Goal: Ask a question

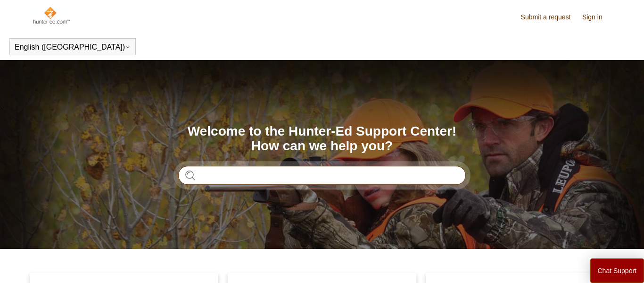
click at [355, 179] on input "Search" at bounding box center [322, 175] width 288 height 19
type input "**********"
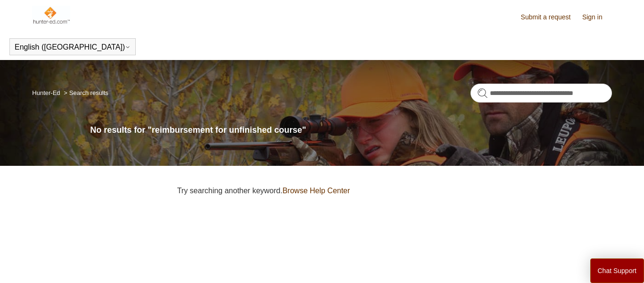
click at [349, 190] on link "Browse Help Center" at bounding box center [316, 190] width 67 height 8
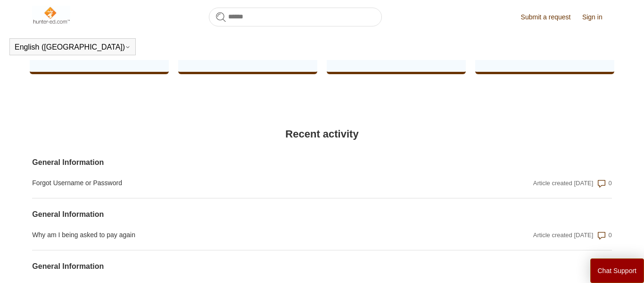
scroll to position [625, 0]
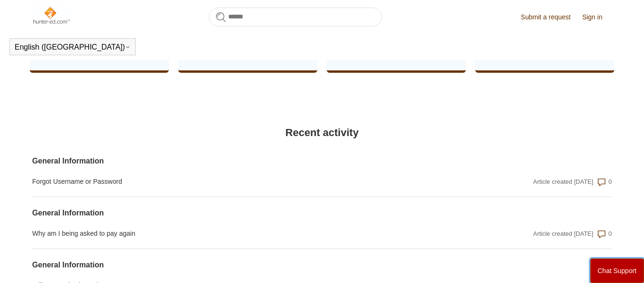
click at [614, 271] on button "Chat Support" at bounding box center [618, 270] width 54 height 25
click at [162, 229] on div "Chat Support" at bounding box center [322, 141] width 644 height 283
click at [238, 20] on div "Chat Support" at bounding box center [322, 141] width 644 height 283
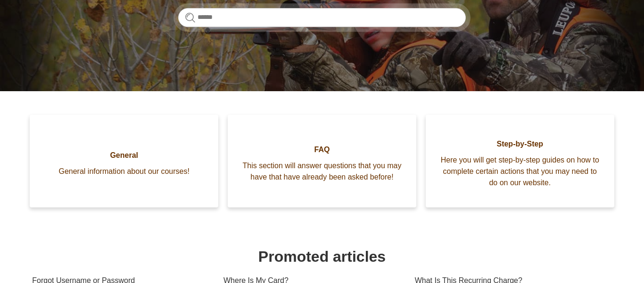
scroll to position [155, 0]
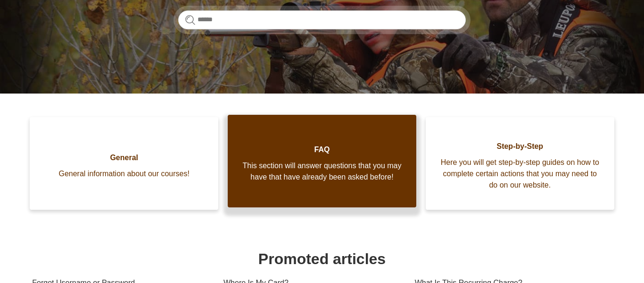
click at [325, 153] on span "FAQ" at bounding box center [322, 149] width 160 height 11
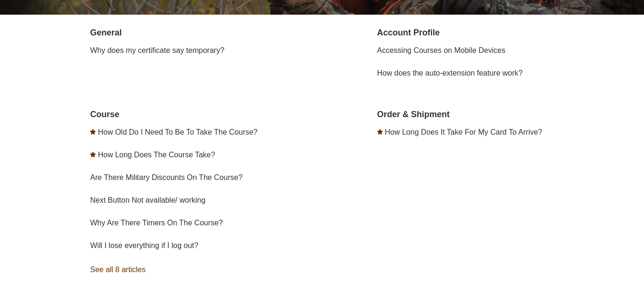
scroll to position [178, 0]
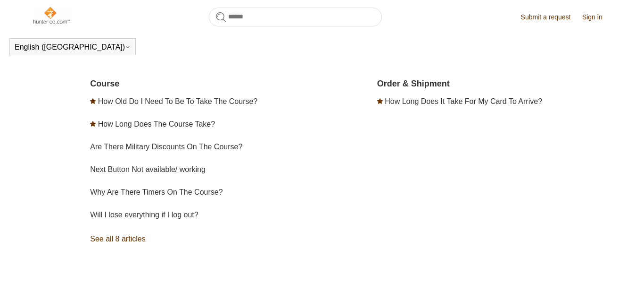
click at [99, 237] on link "See all 8 articles" at bounding box center [207, 238] width 235 height 25
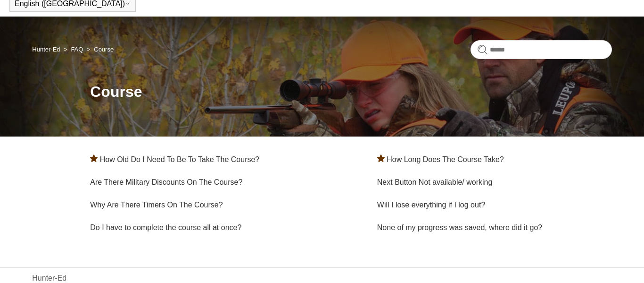
scroll to position [67, 0]
